Goal: Task Accomplishment & Management: Manage account settings

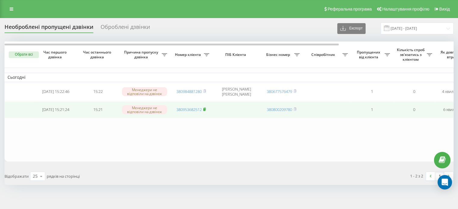
click at [205, 110] on rect at bounding box center [204, 109] width 2 height 3
click at [205, 109] on rect at bounding box center [204, 109] width 2 height 3
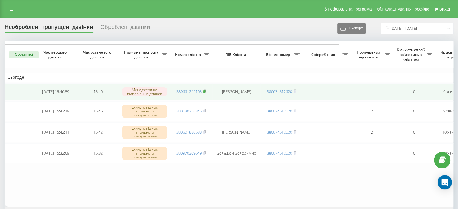
click at [205, 92] on rect at bounding box center [204, 91] width 2 height 3
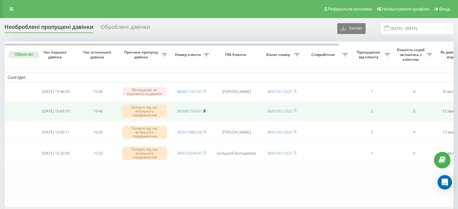
click at [205, 110] on rect at bounding box center [204, 111] width 2 height 3
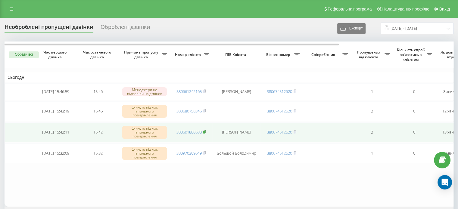
click at [205, 131] on rect at bounding box center [204, 132] width 2 height 3
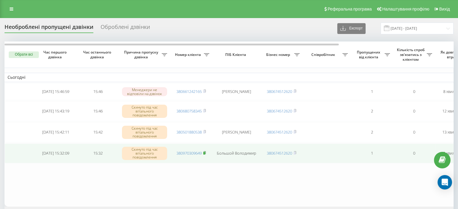
click at [204, 153] on rect at bounding box center [204, 153] width 2 height 3
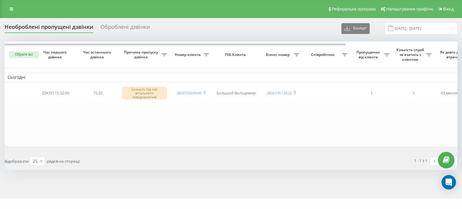
click at [28, 51] on button "Обрати всі" at bounding box center [24, 54] width 30 height 7
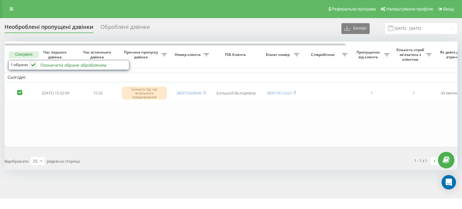
click at [58, 63] on div "Позначити обране обробленим" at bounding box center [73, 65] width 66 height 6
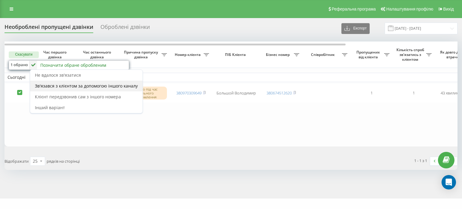
click at [77, 86] on span "Зв'язався з клієнтом за допомогою іншого каналу" at bounding box center [86, 86] width 103 height 6
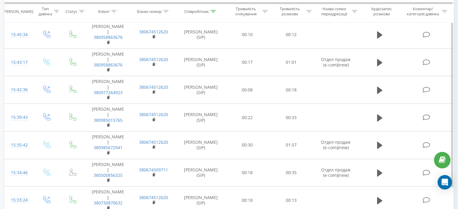
scroll to position [696, 0]
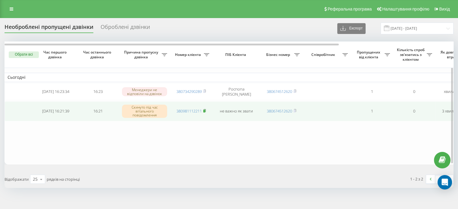
click at [205, 111] on rect at bounding box center [204, 111] width 2 height 3
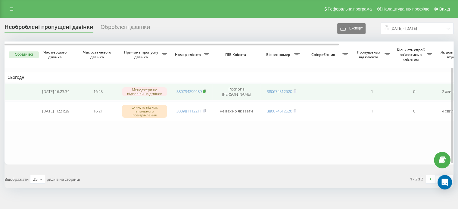
click at [205, 92] on rect at bounding box center [204, 91] width 2 height 3
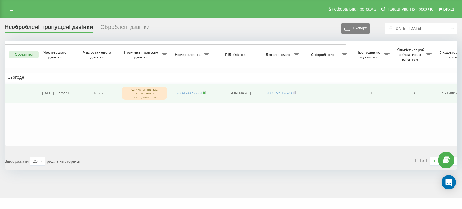
click at [205, 92] on rect at bounding box center [204, 93] width 2 height 3
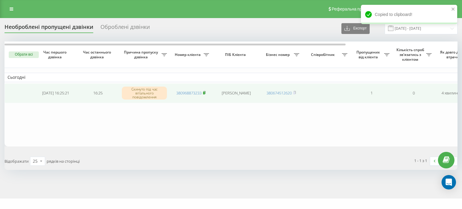
click at [205, 93] on rect at bounding box center [204, 93] width 2 height 3
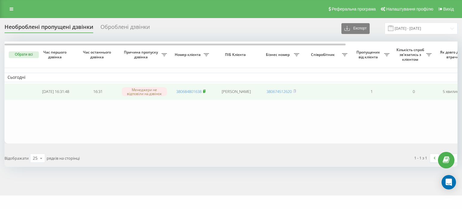
click at [206, 91] on icon at bounding box center [204, 91] width 2 height 3
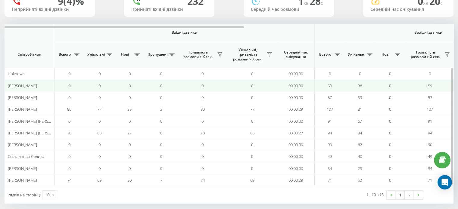
scroll to position [58, 0]
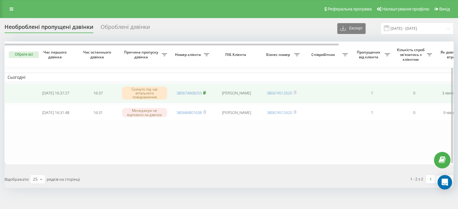
click at [205, 93] on rect at bounding box center [204, 93] width 2 height 3
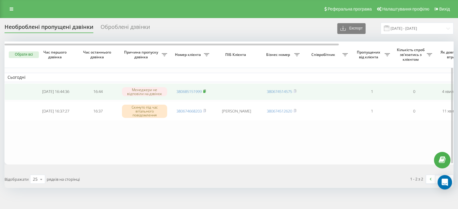
click at [205, 91] on rect at bounding box center [204, 91] width 2 height 3
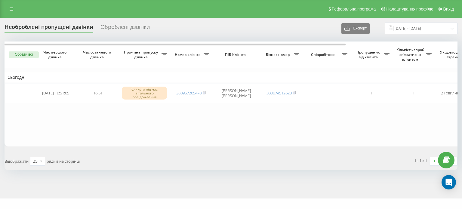
click at [27, 56] on button "Обрати всі" at bounding box center [24, 54] width 30 height 7
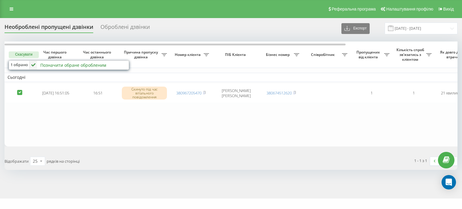
click at [51, 66] on div "Позначити обране обробленим" at bounding box center [73, 65] width 66 height 6
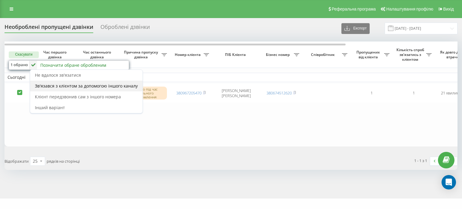
click at [89, 86] on span "Зв'язався з клієнтом за допомогою іншого каналу" at bounding box center [86, 86] width 103 height 6
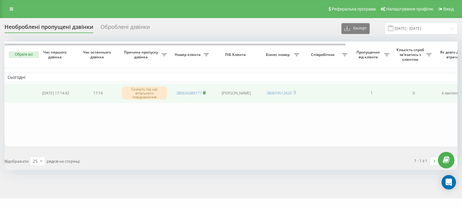
click at [205, 92] on rect at bounding box center [204, 93] width 2 height 3
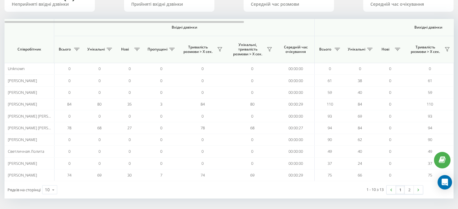
scroll to position [58, 0]
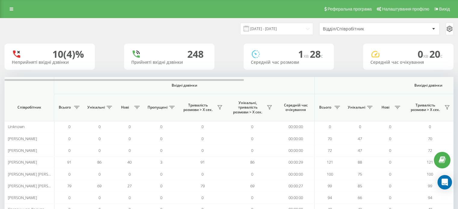
scroll to position [58, 0]
